Goal: Information Seeking & Learning: Find specific fact

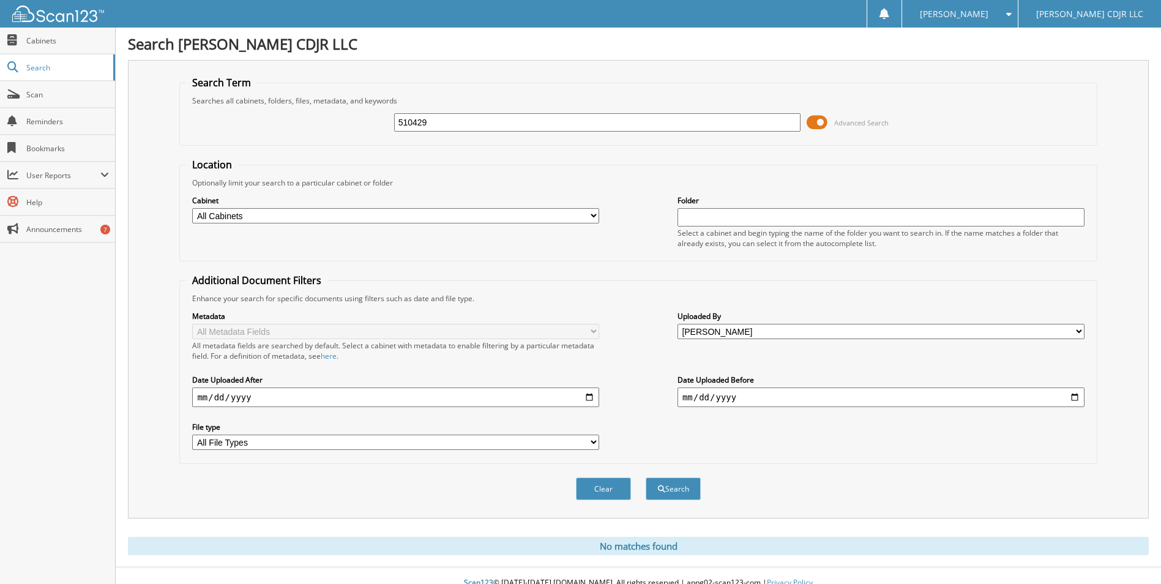
click at [449, 123] on input "510429" at bounding box center [597, 122] width 407 height 18
click at [31, 72] on span "Search" at bounding box center [66, 67] width 81 height 10
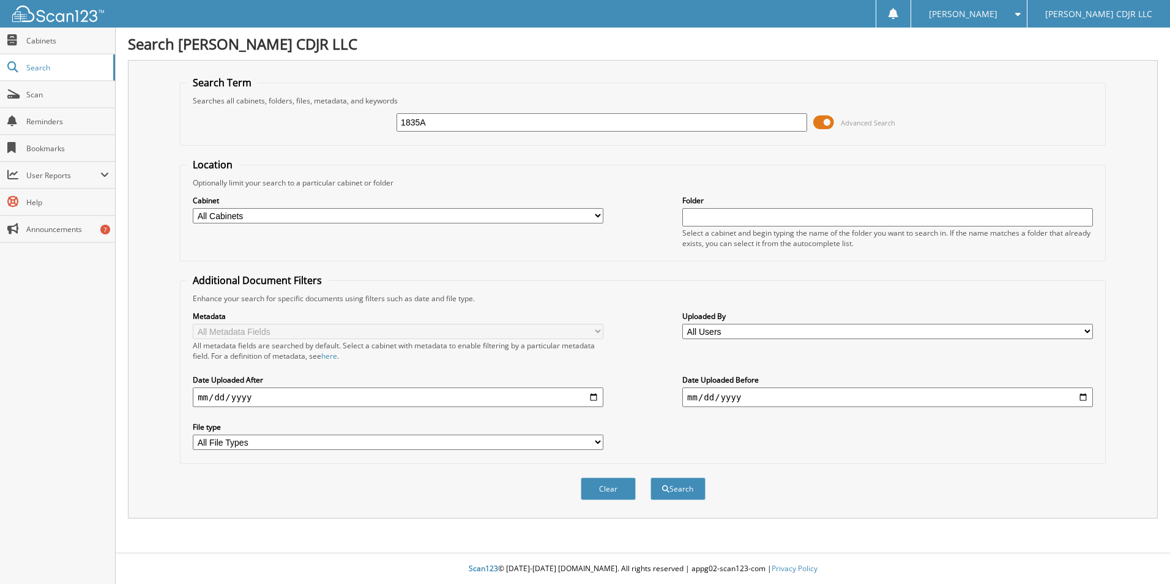
type input "1835A"
click at [651, 477] on button "Search" at bounding box center [678, 488] width 55 height 23
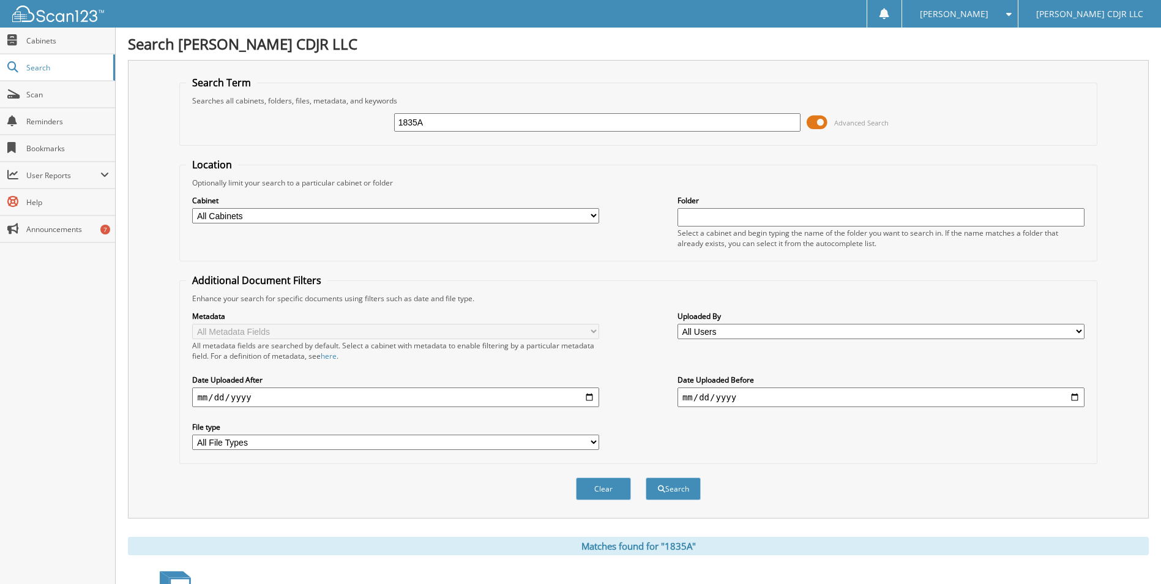
drag, startPoint x: 428, startPoint y: 125, endPoint x: 335, endPoint y: 133, distance: 93.4
click at [337, 133] on div "1835A Advanced Search" at bounding box center [638, 122] width 904 height 33
type input "PARDOE"
click at [646, 477] on button "Search" at bounding box center [673, 488] width 55 height 23
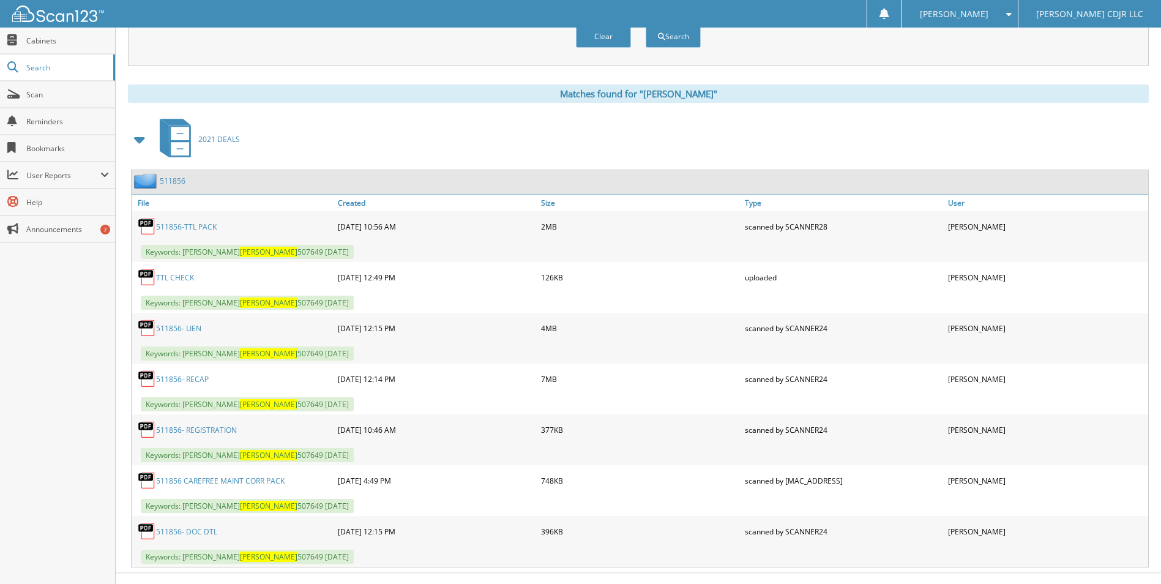
scroll to position [473, 0]
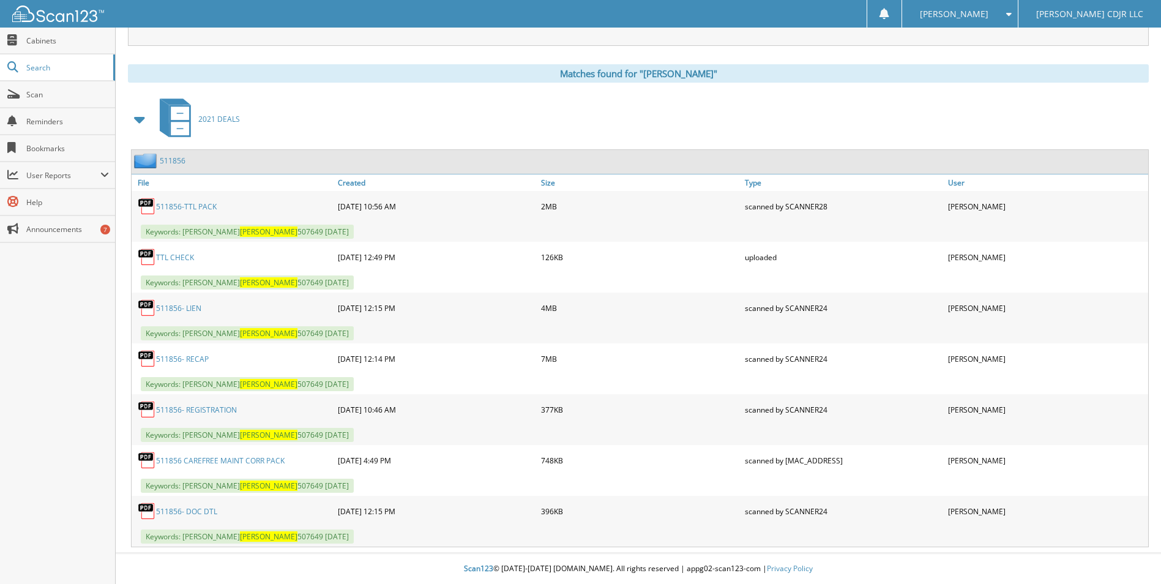
click at [189, 310] on link "511856- LIEN" at bounding box center [178, 308] width 45 height 10
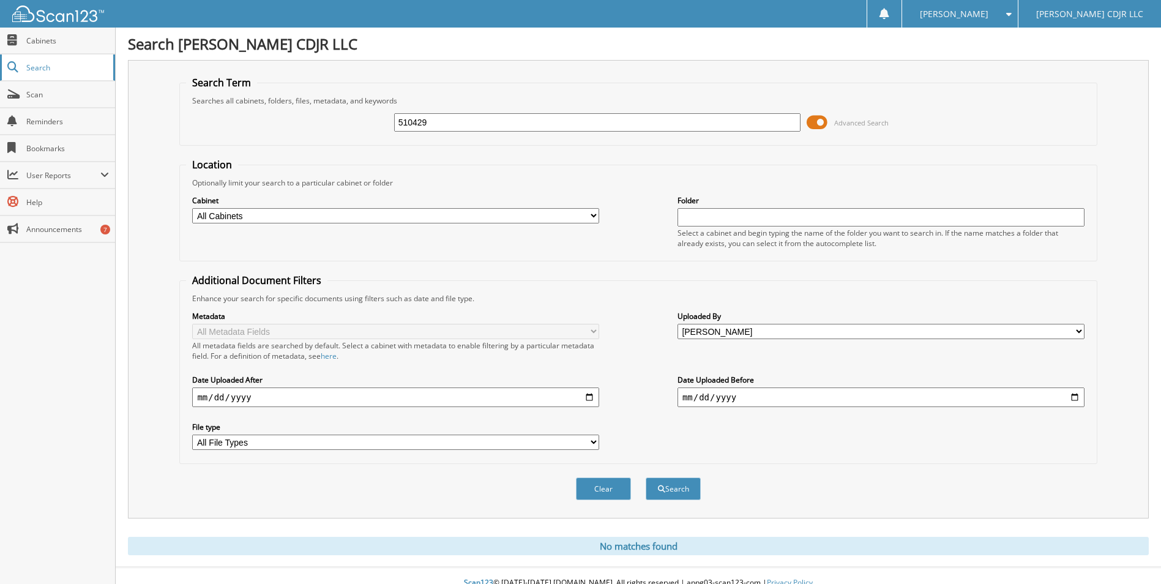
click at [40, 67] on span "Search" at bounding box center [66, 67] width 81 height 10
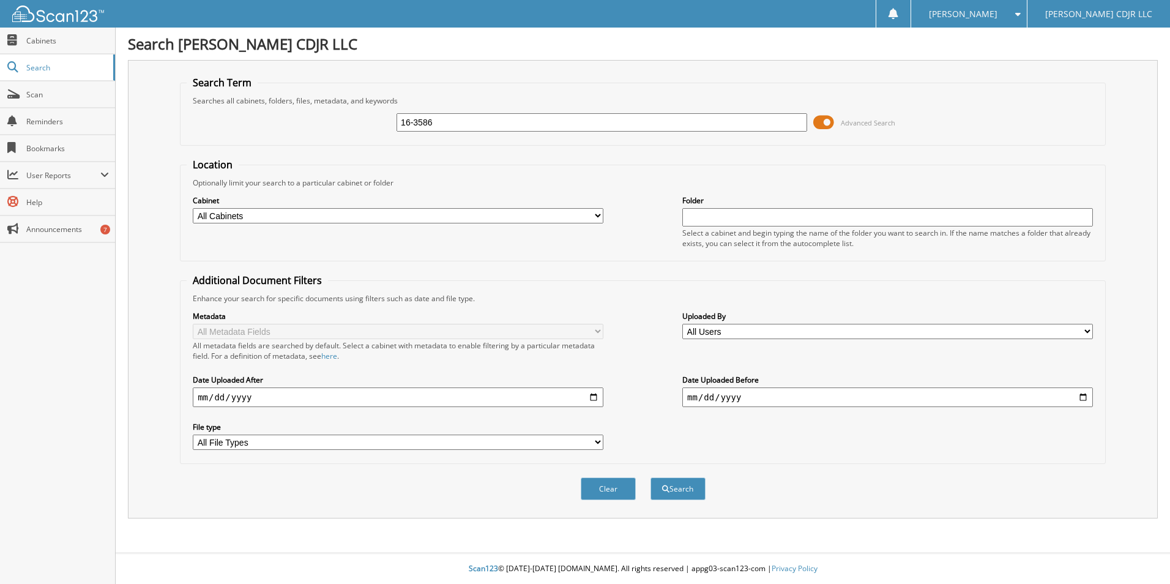
type input "16-3586"
click at [651, 477] on button "Search" at bounding box center [678, 488] width 55 height 23
